Goal: Task Accomplishment & Management: Manage account settings

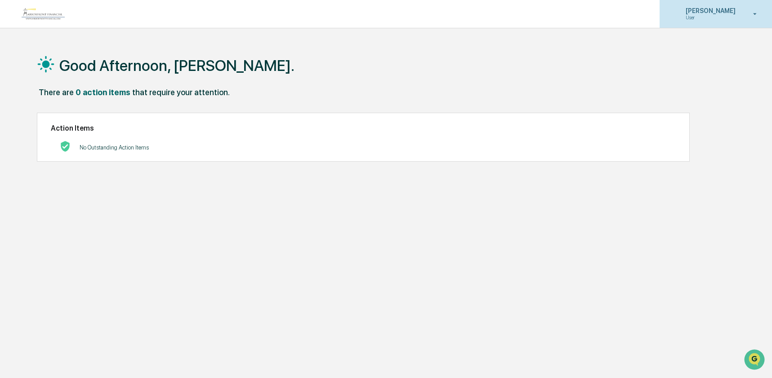
click at [717, 15] on p "User" at bounding box center [709, 17] width 62 height 6
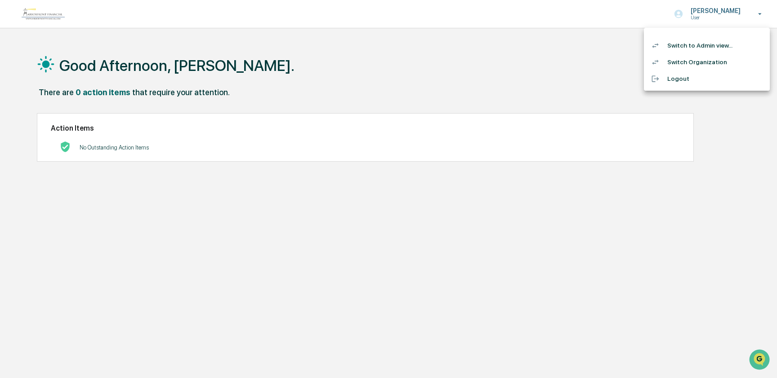
click at [715, 46] on li "Switch to Admin view..." at bounding box center [707, 45] width 126 height 17
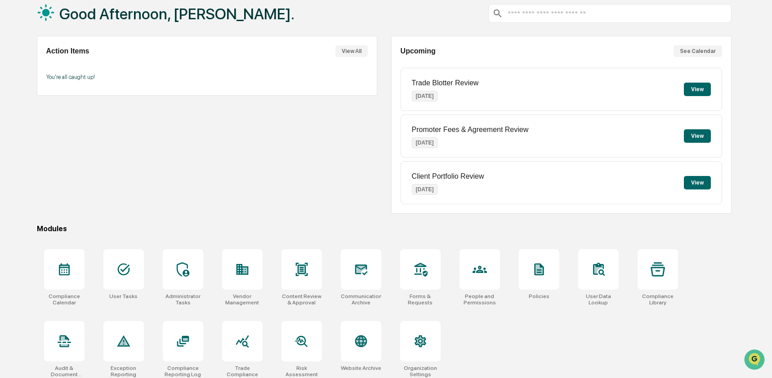
scroll to position [58, 0]
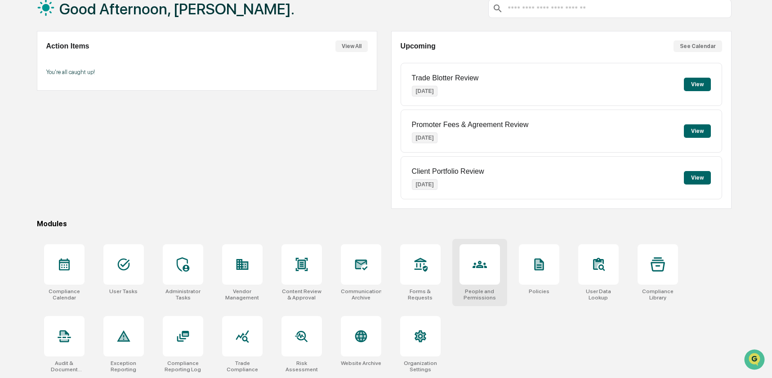
click at [466, 268] on div at bounding box center [479, 264] width 40 height 40
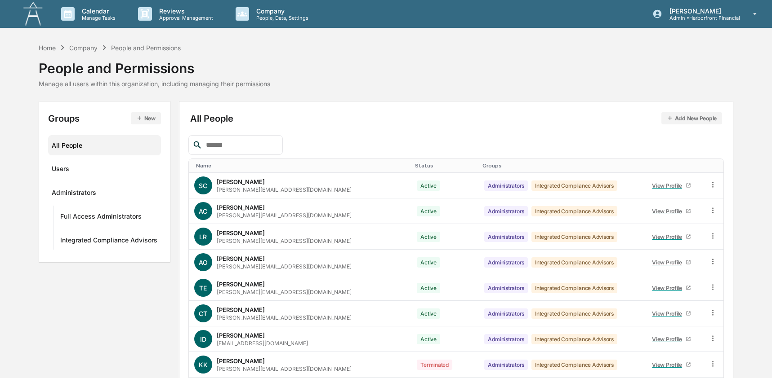
click at [244, 150] on input "text" at bounding box center [240, 145] width 76 height 12
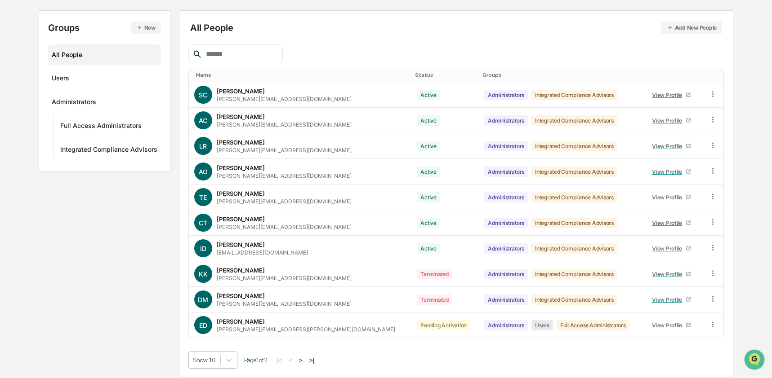
scroll to position [163, 0]
click at [212, 367] on body "Calendar Manage Tasks Reviews Approval Management Company People, Data, Setting…" at bounding box center [386, 143] width 772 height 469
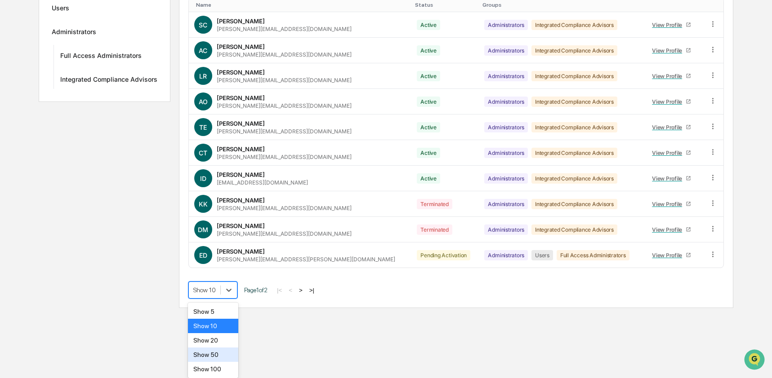
click at [217, 355] on div "Show 50" at bounding box center [213, 355] width 51 height 14
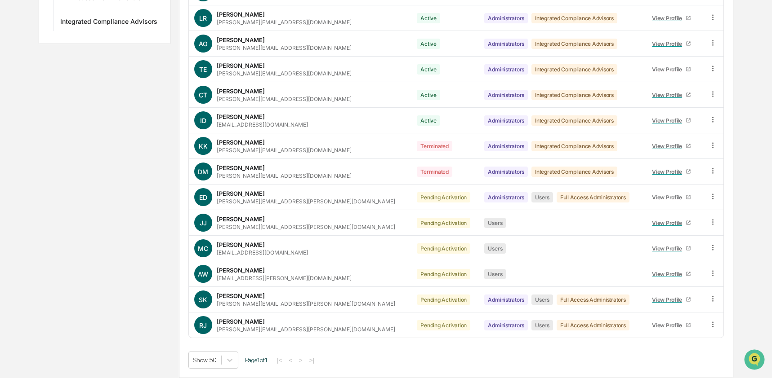
scroll to position [0, 0]
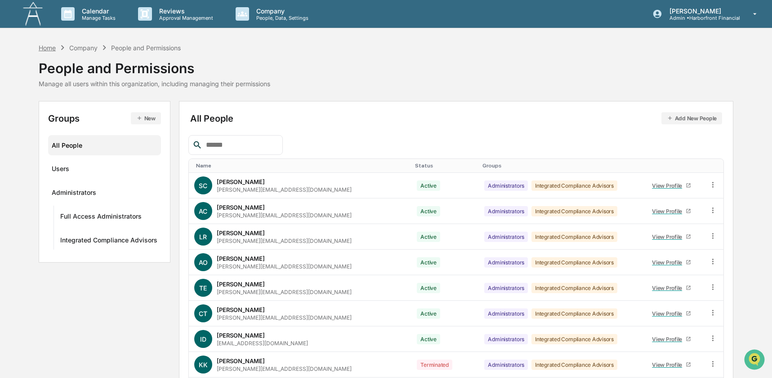
click at [49, 49] on div "Home" at bounding box center [47, 48] width 17 height 8
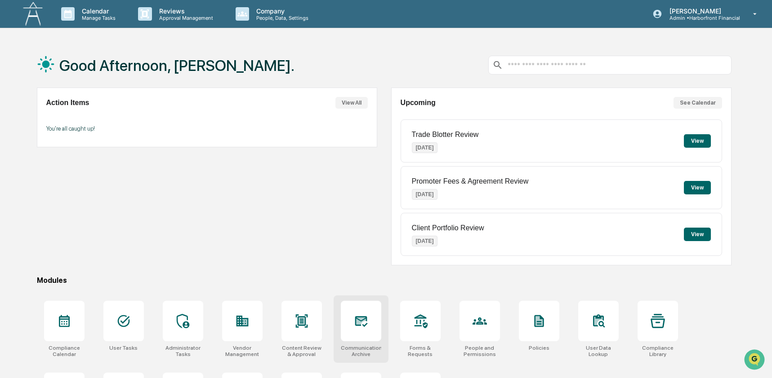
click at [364, 331] on div at bounding box center [361, 321] width 40 height 40
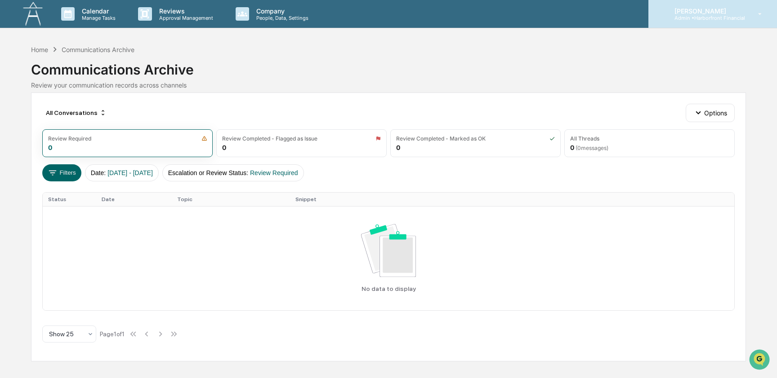
click at [712, 18] on p "Admin • Harborfront Financial" at bounding box center [706, 18] width 78 height 6
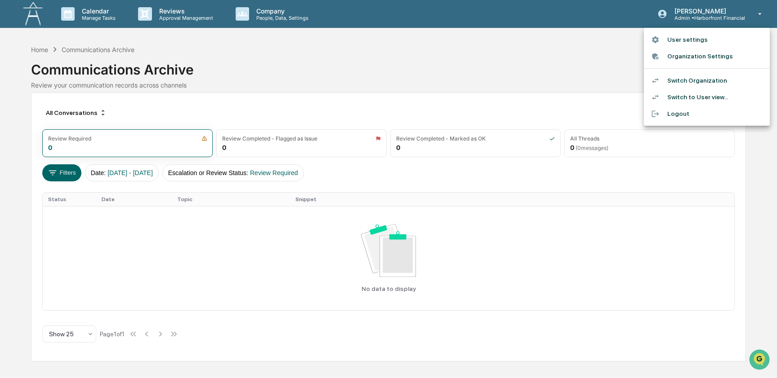
click at [719, 73] on li "Switch Organization" at bounding box center [707, 80] width 126 height 17
